Goal: Transaction & Acquisition: Purchase product/service

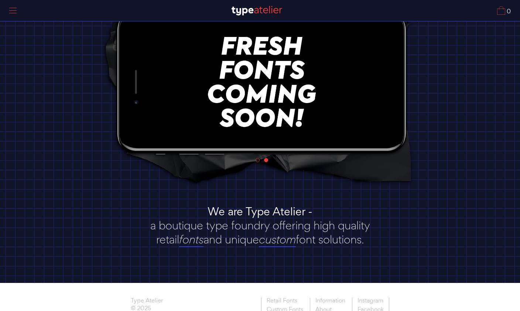
scroll to position [72, 0]
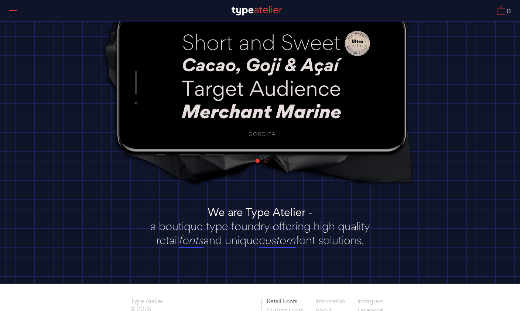
click at [269, 304] on link "Retail Fonts" at bounding box center [284, 302] width 47 height 8
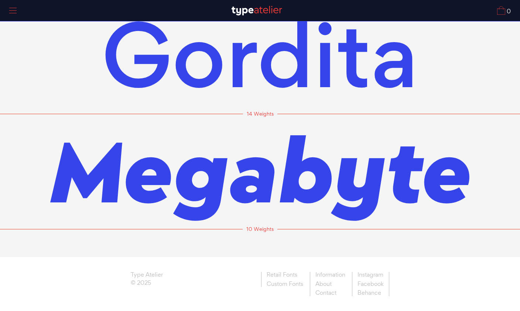
scroll to position [23, 0]
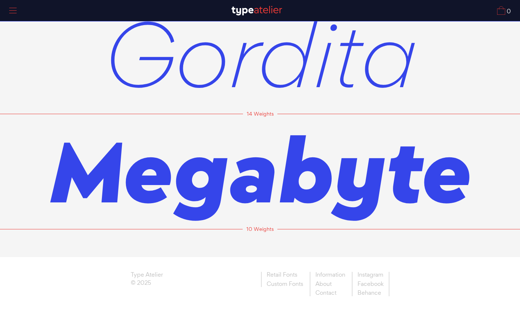
click at [115, 73] on span "Gordita" at bounding box center [259, 53] width 313 height 115
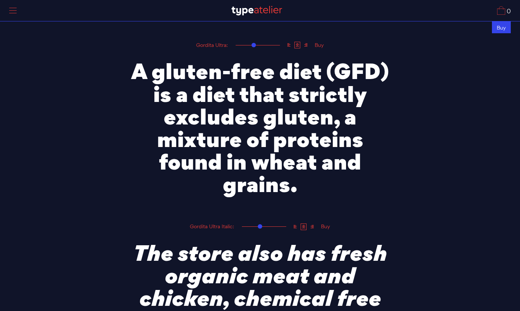
click at [501, 25] on div "Buy" at bounding box center [501, 27] width 19 height 12
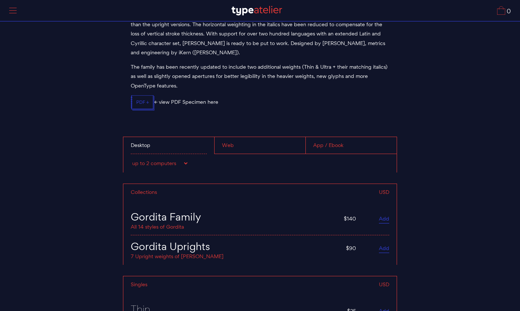
scroll to position [2788, 0]
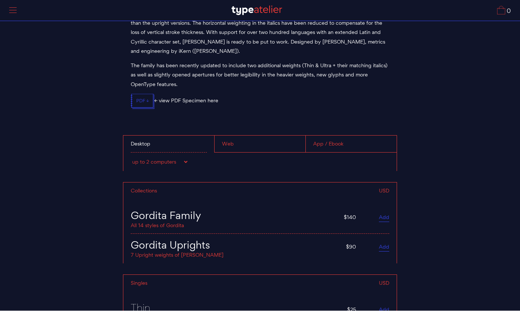
click at [230, 136] on div "Web" at bounding box center [259, 144] width 91 height 17
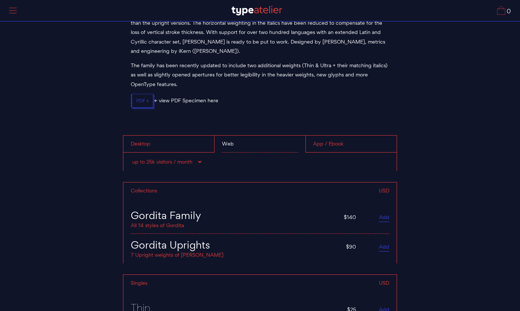
click at [346, 135] on div "App / Ebook" at bounding box center [350, 143] width 91 height 17
click at [241, 135] on div "Web" at bounding box center [259, 143] width 91 height 17
click at [249, 135] on div "Web" at bounding box center [259, 143] width 91 height 17
click at [166, 135] on div "Desktop" at bounding box center [168, 143] width 91 height 17
click at [259, 135] on div "Web" at bounding box center [259, 143] width 91 height 17
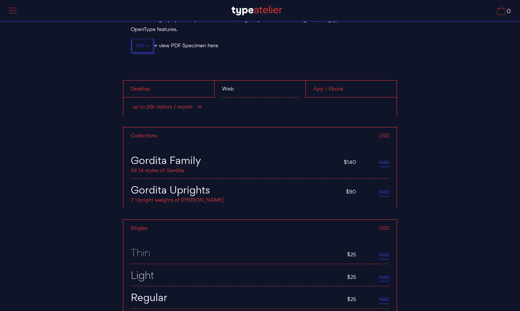
scroll to position [2846, 0]
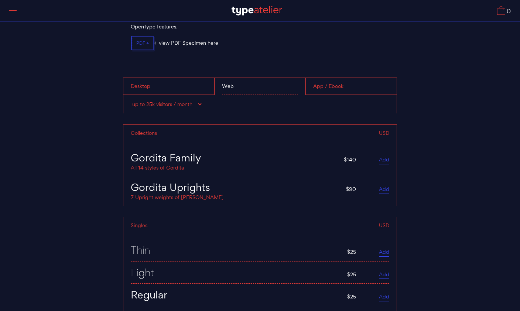
click at [283, 152] on div "Gordita Family" at bounding box center [234, 157] width 206 height 11
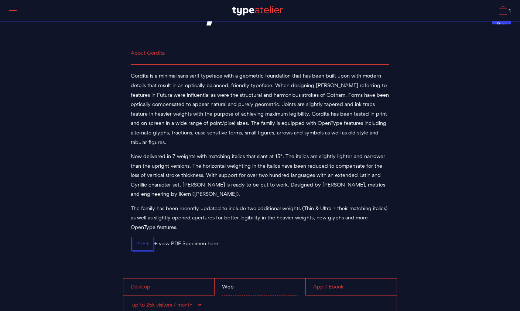
scroll to position [2618, 0]
